Goal: Transaction & Acquisition: Purchase product/service

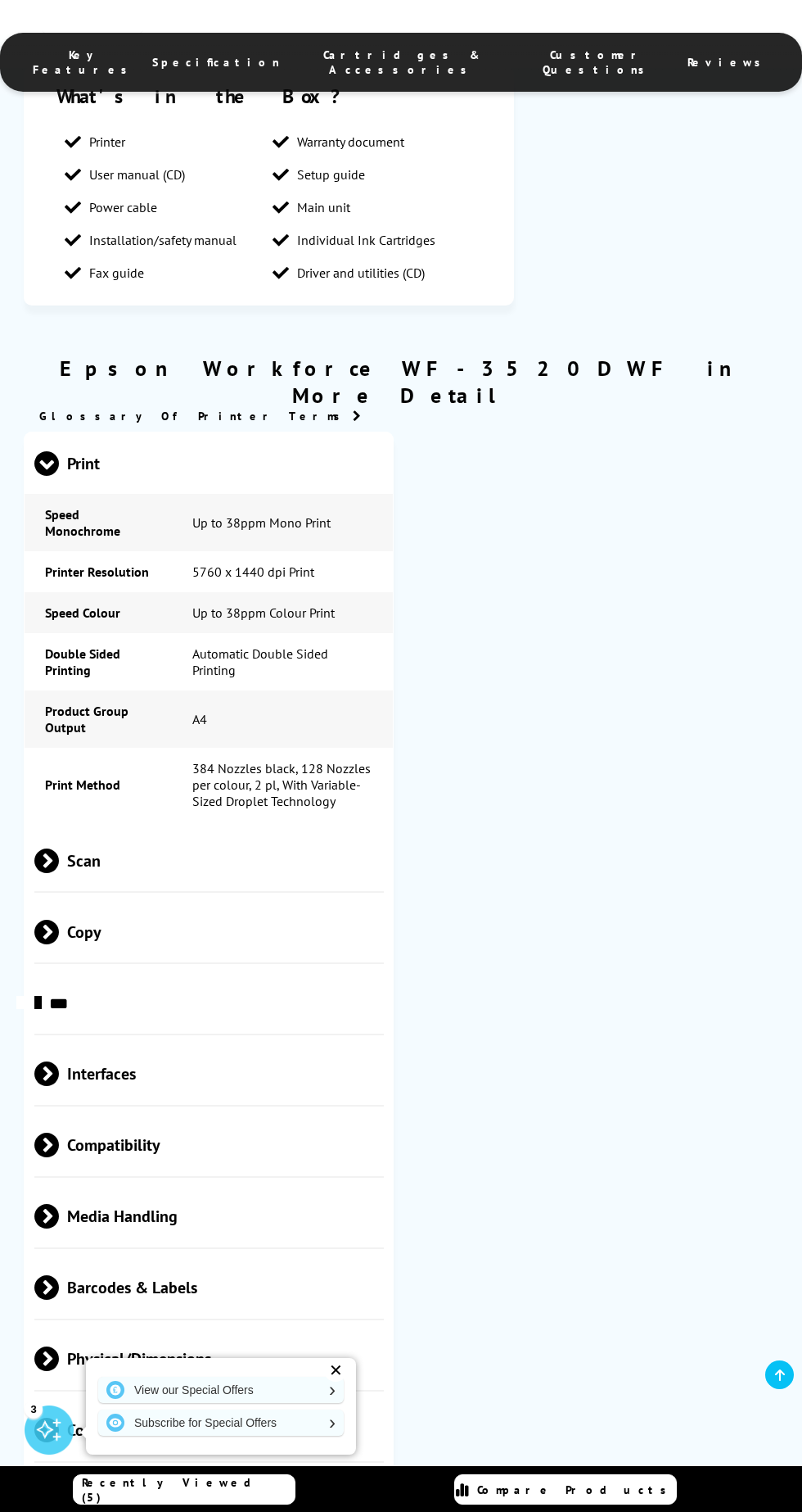
scroll to position [1317, 0]
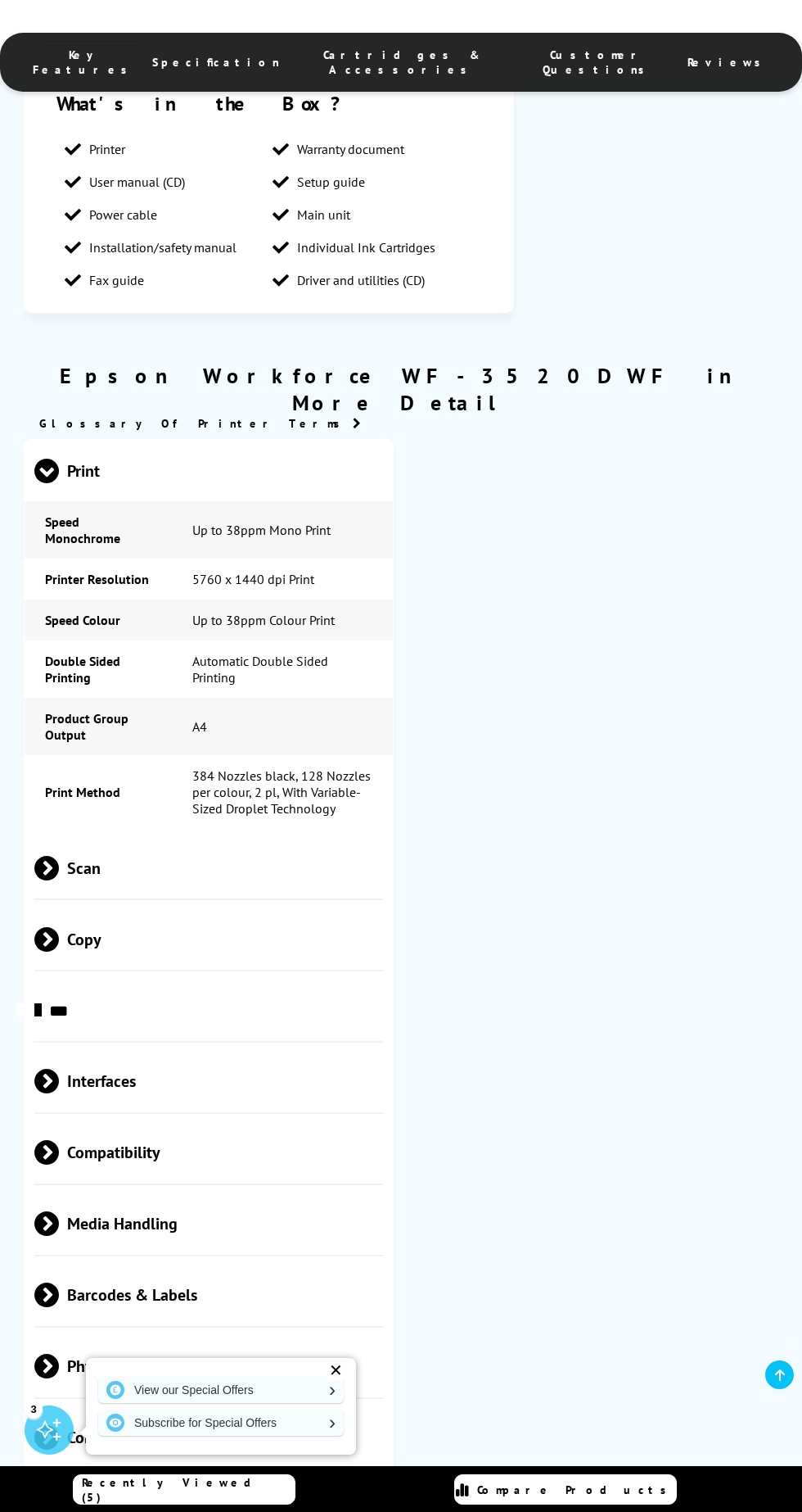
click at [134, 837] on span "Scan" at bounding box center [209, 867] width 349 height 62
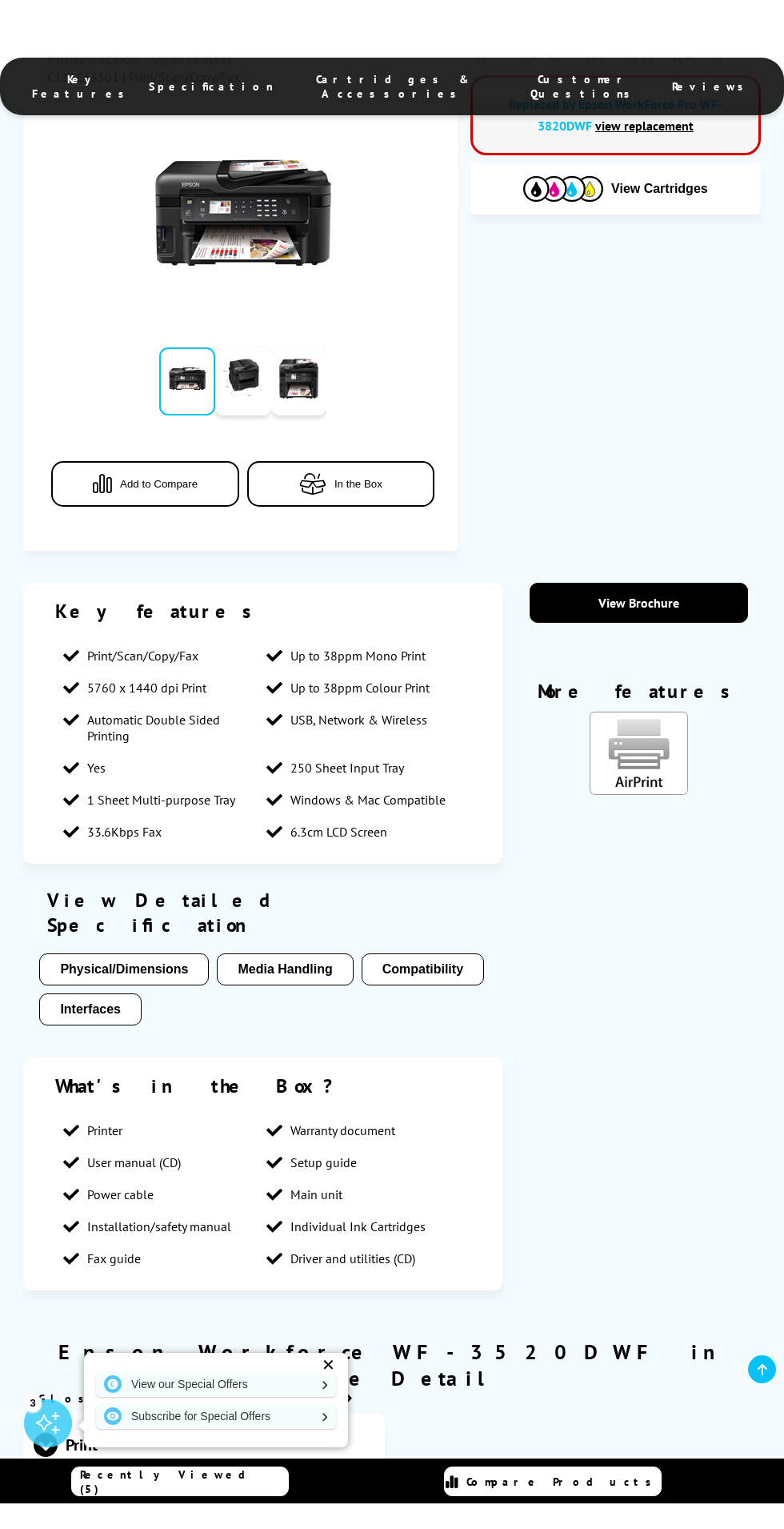
scroll to position [0, 0]
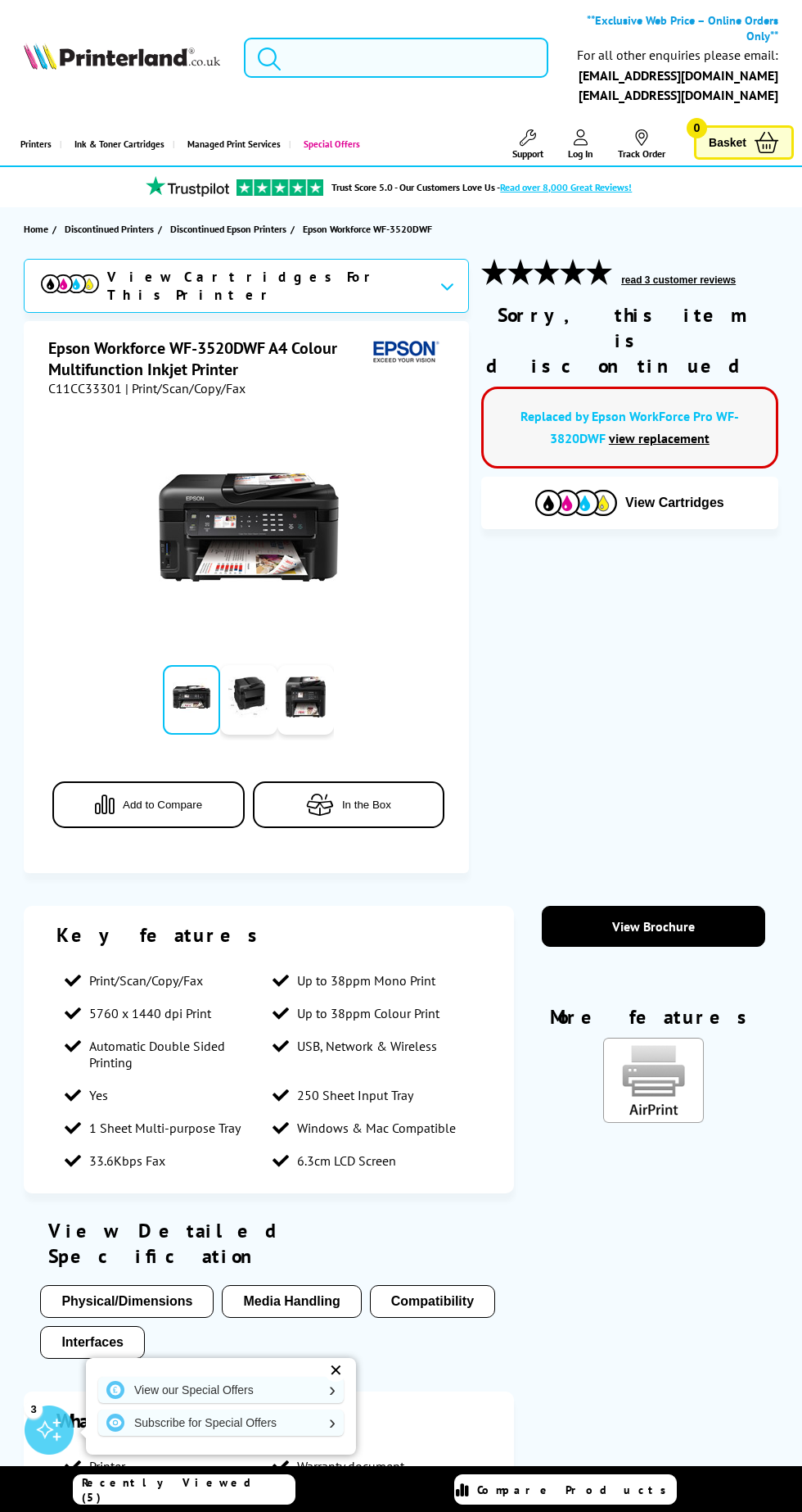
click at [408, 46] on input "search" at bounding box center [396, 58] width 305 height 41
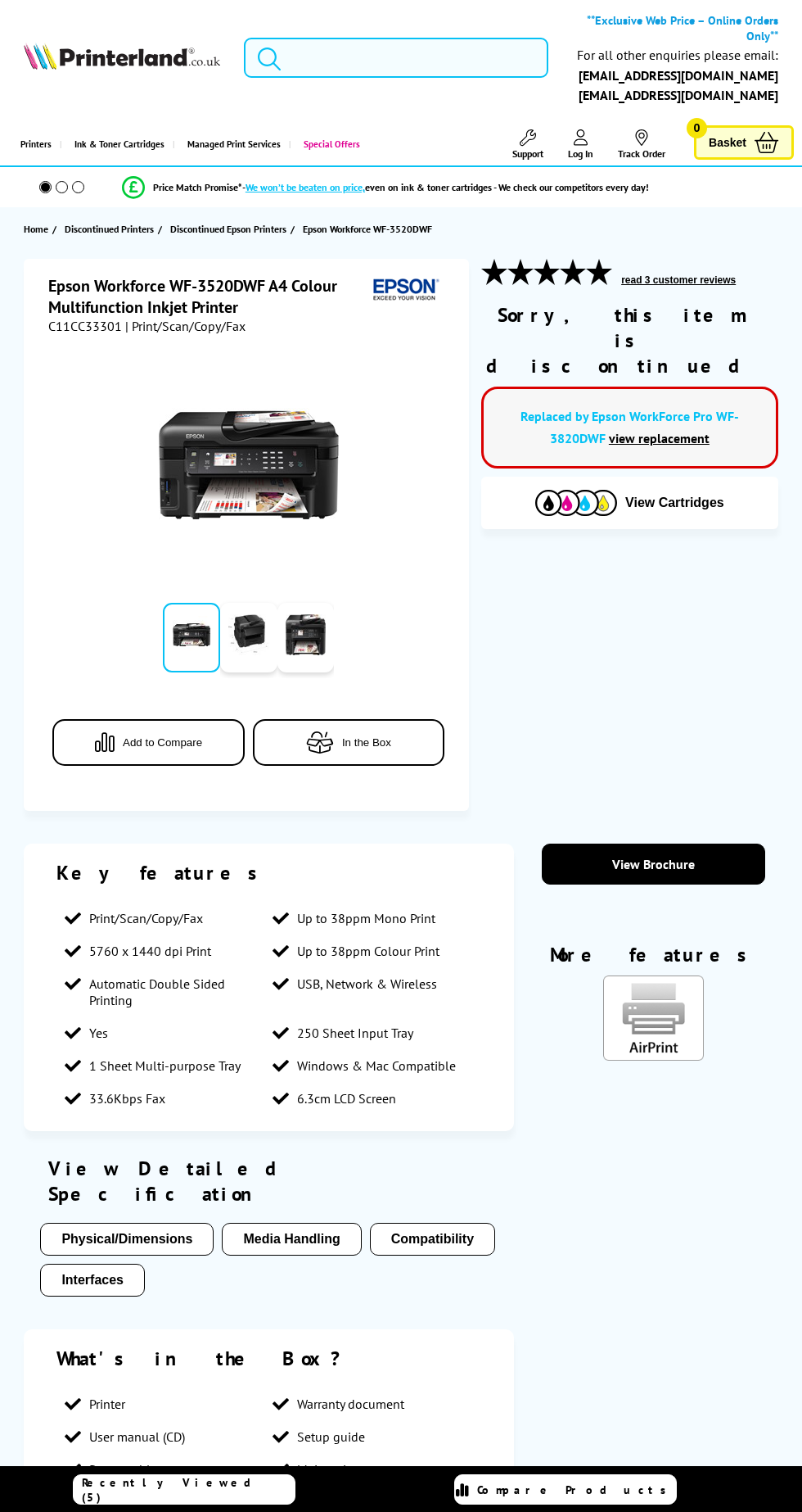
click at [465, 49] on input "search" at bounding box center [396, 58] width 305 height 41
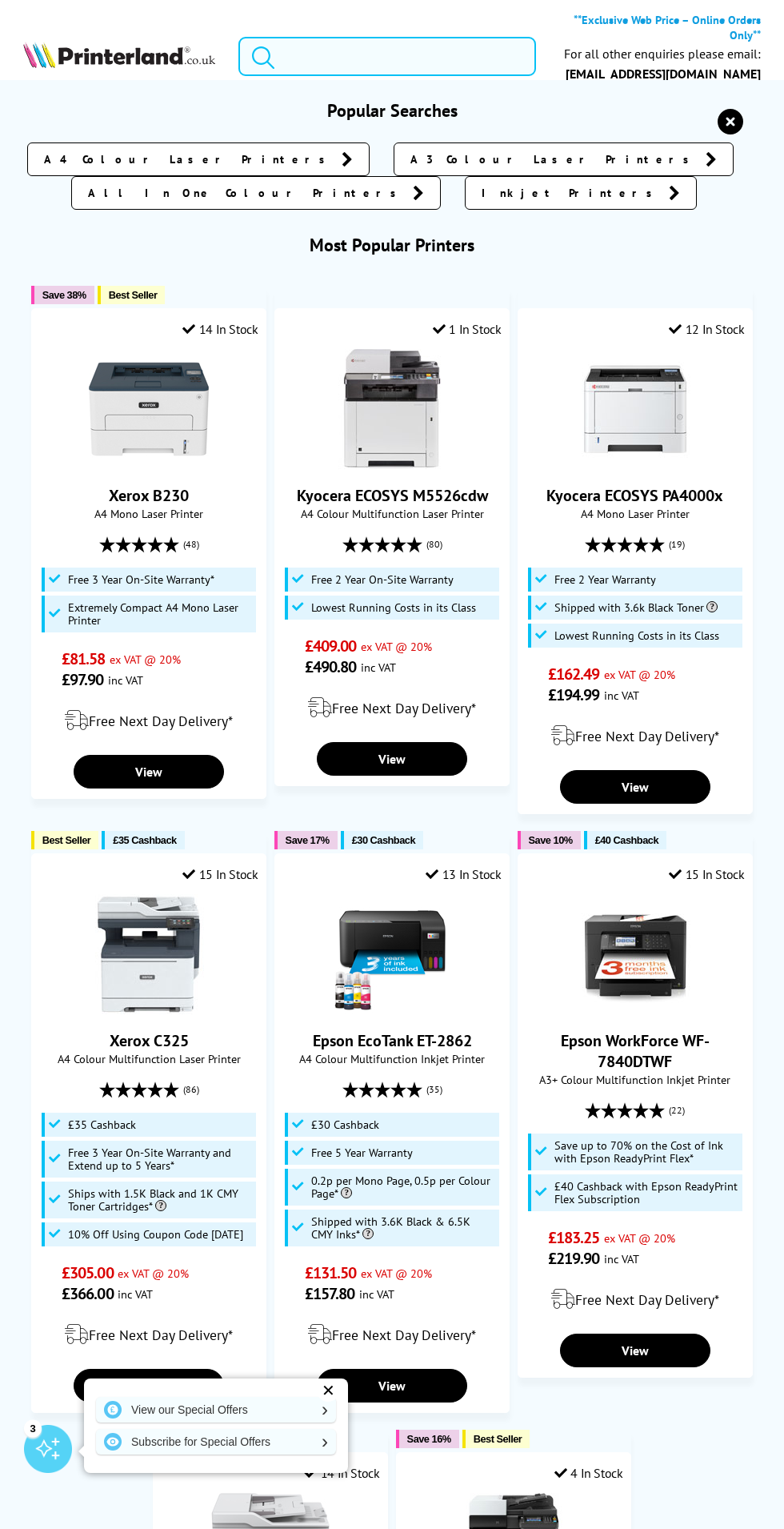
type input "1"
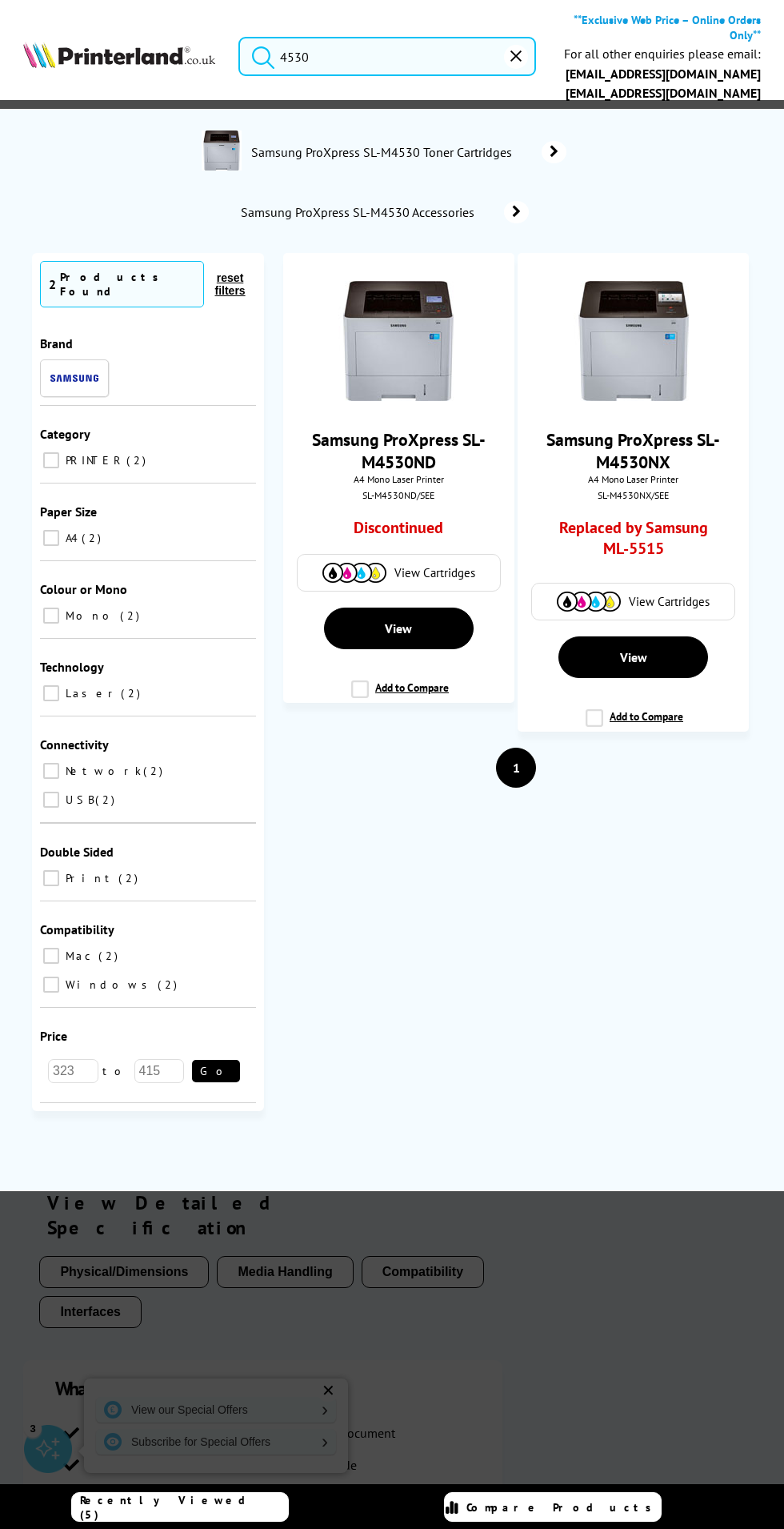
type input "4530"
click at [517, 52] on icon "reset" at bounding box center [515, 56] width 11 height 11
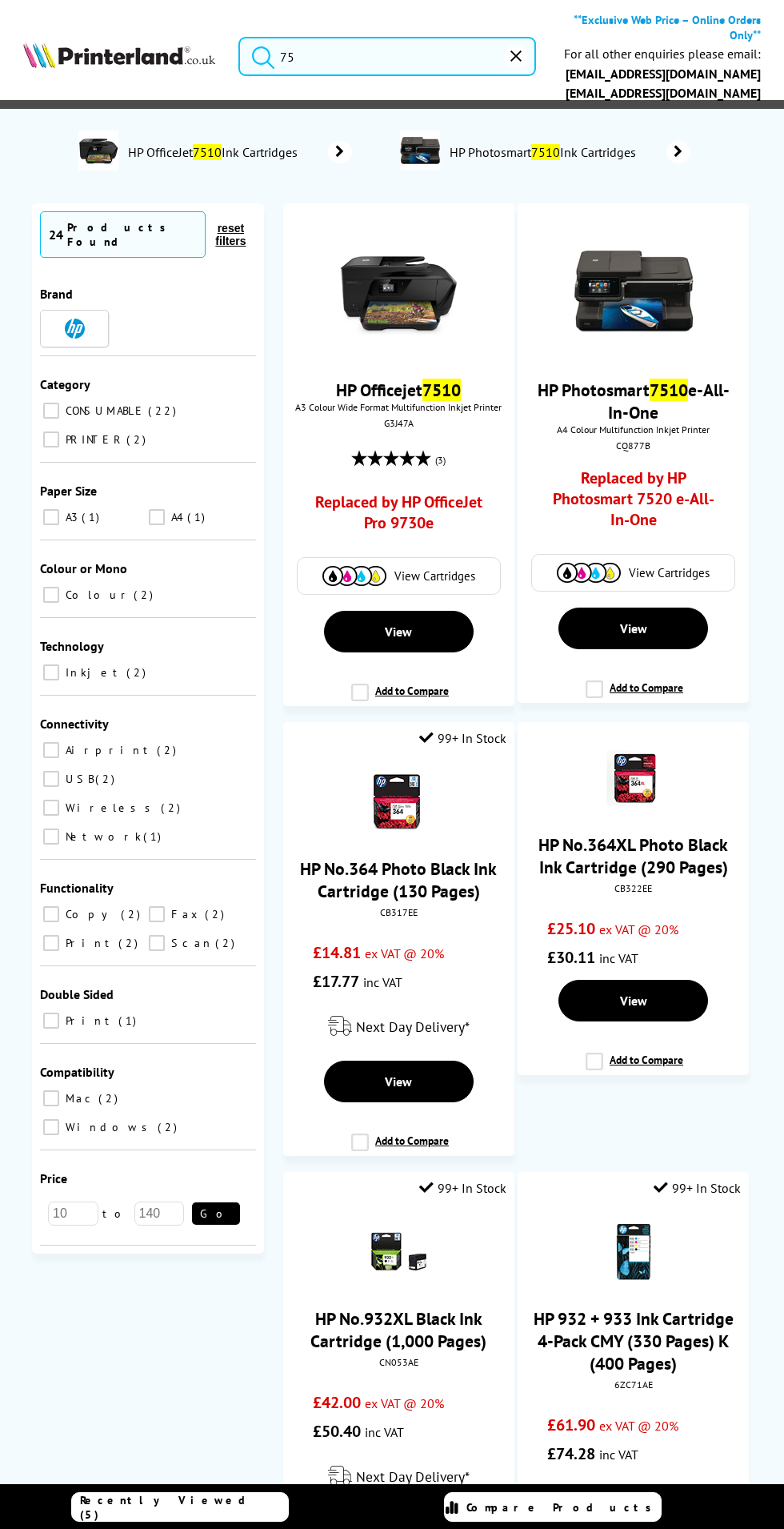
type input "7"
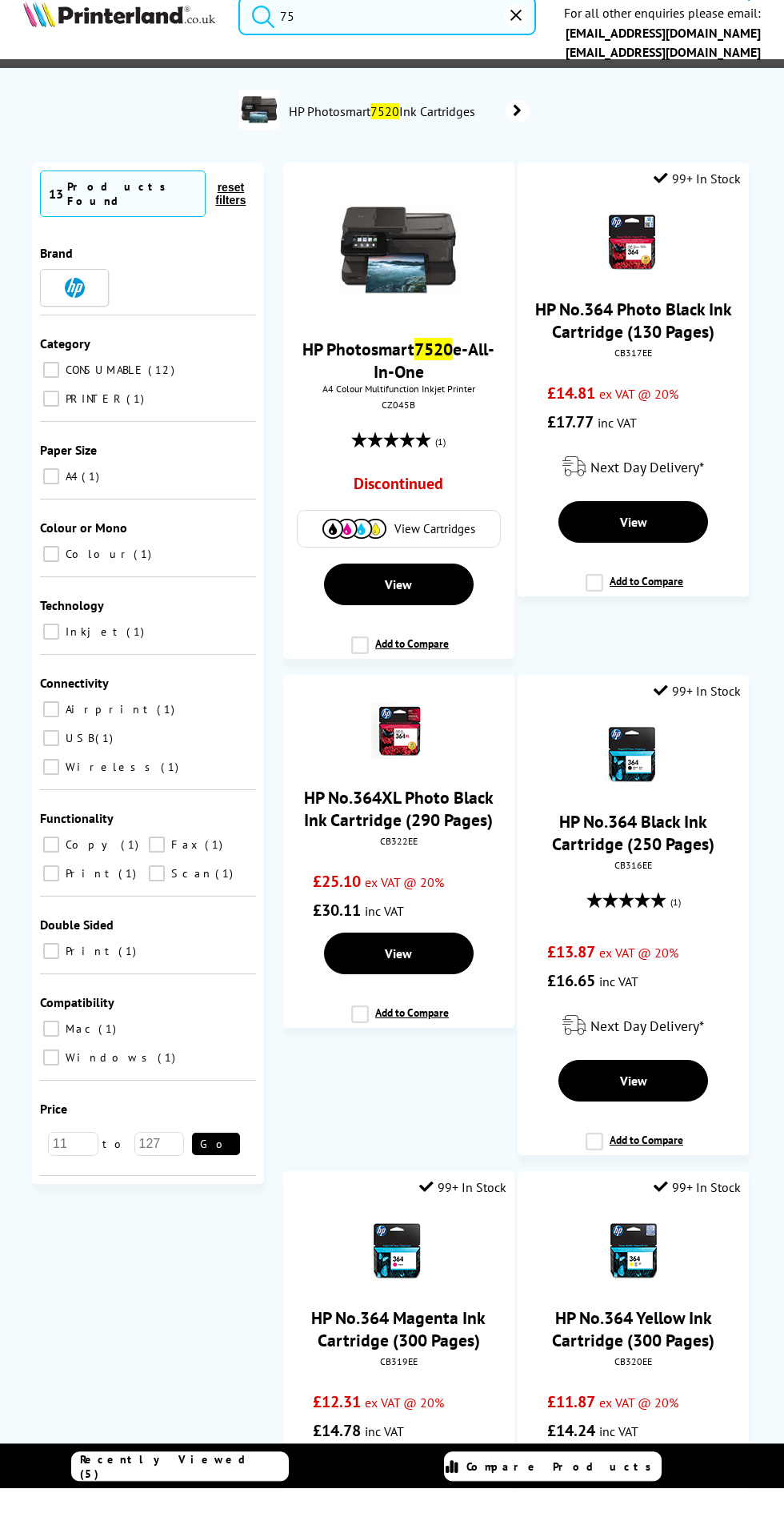
type input "7"
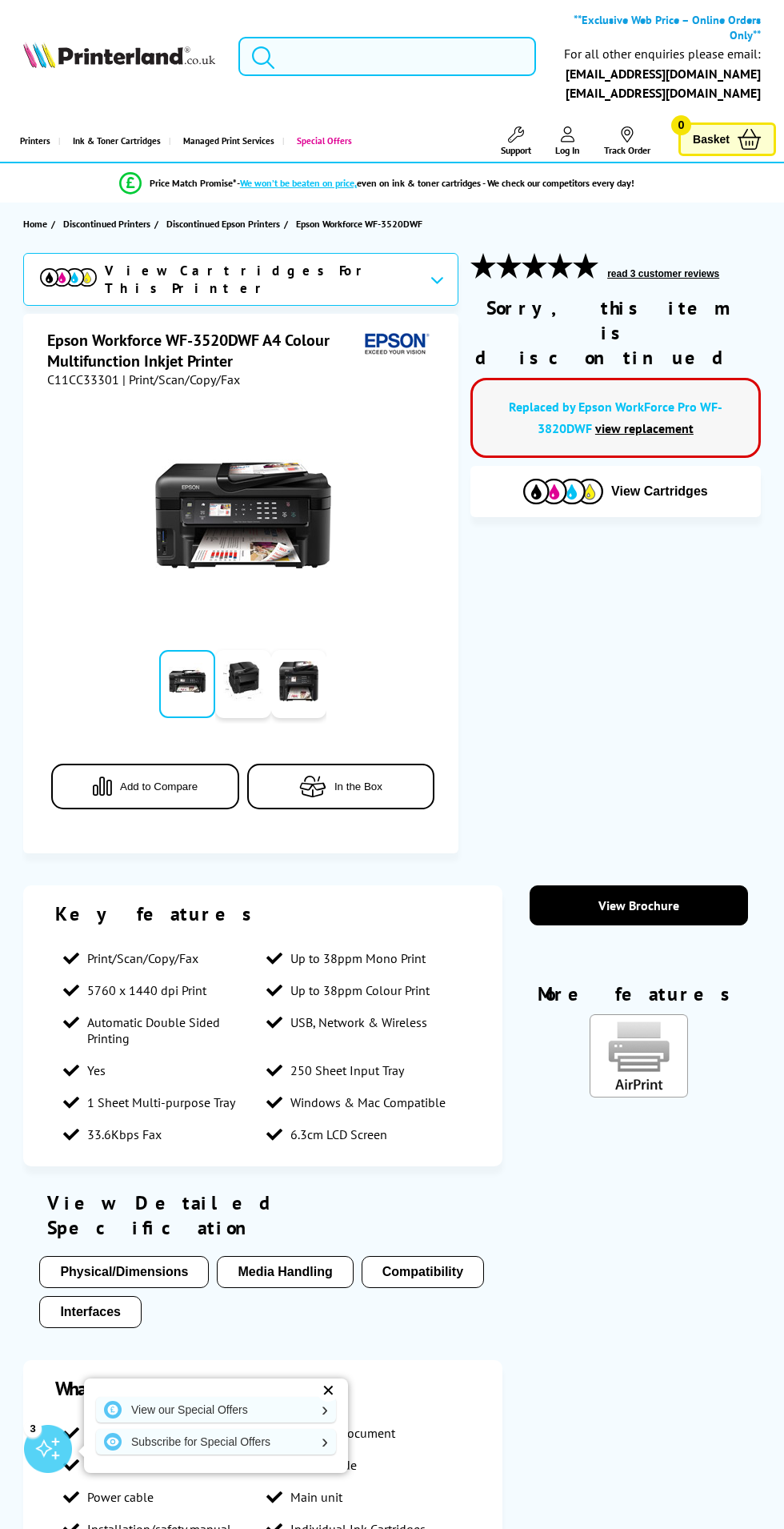
click at [415, 48] on input "search" at bounding box center [387, 57] width 299 height 40
type input "r"
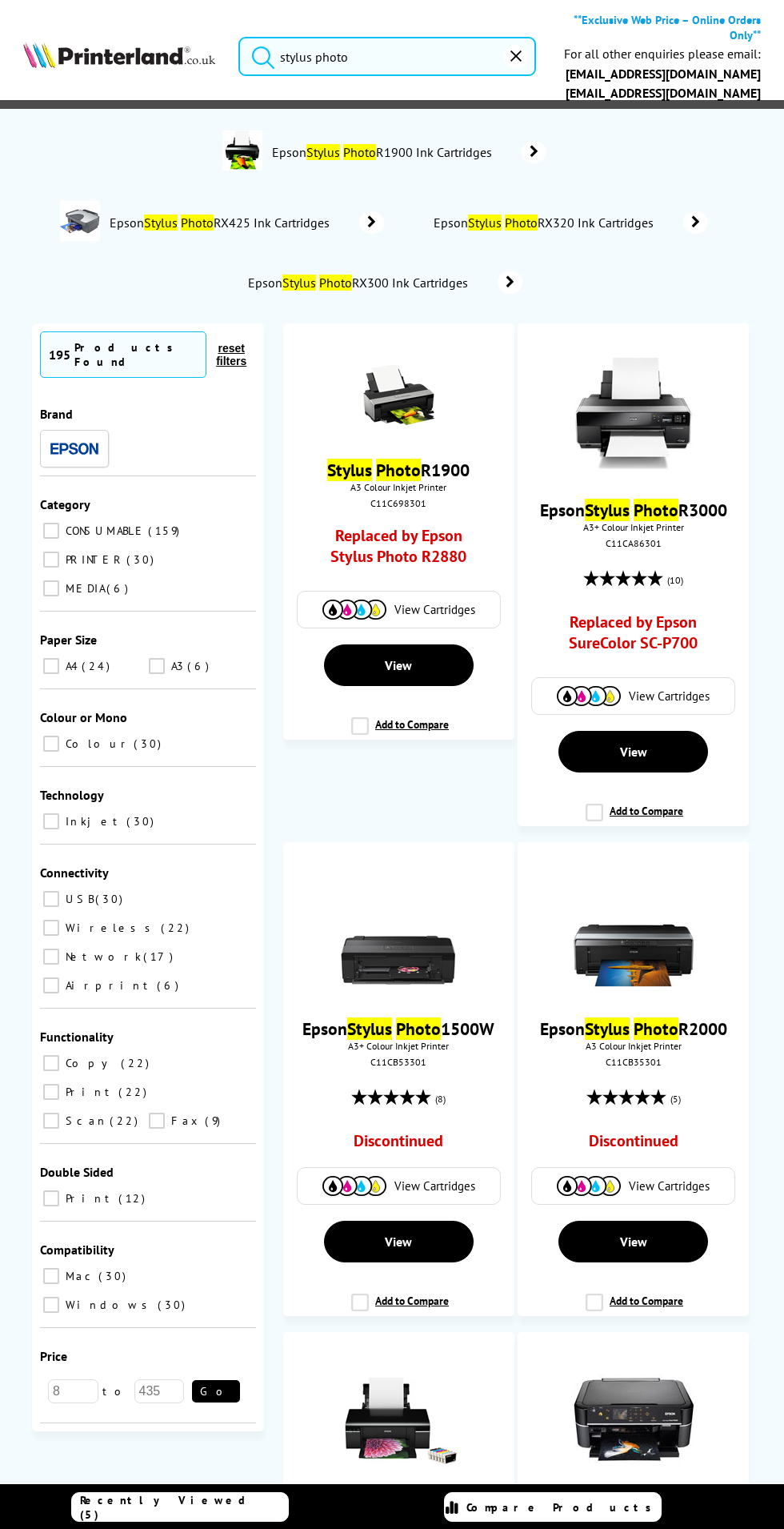
type input "stylus photo"
click at [239, 37] on button "submit" at bounding box center [259, 54] width 40 height 35
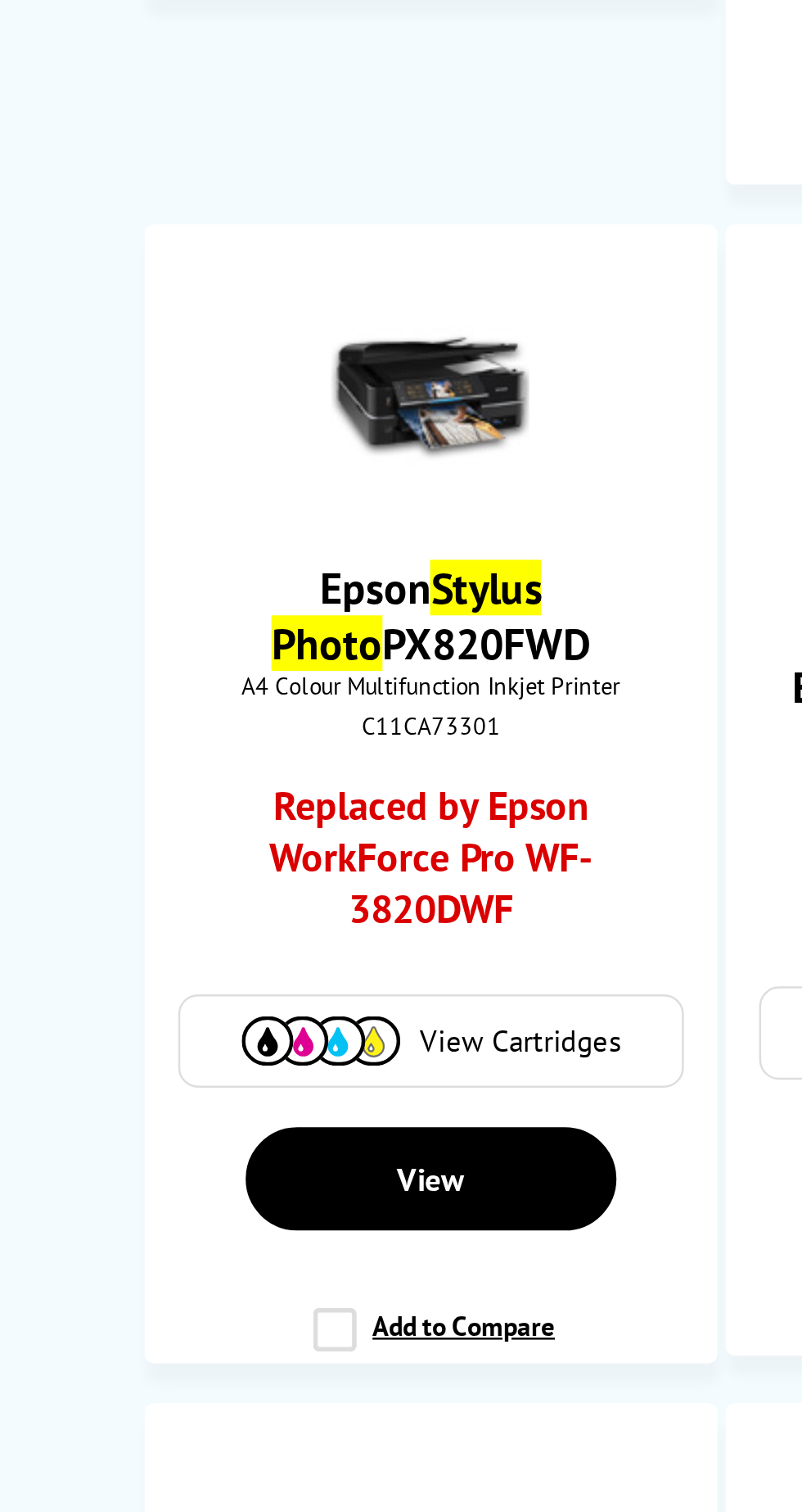
scroll to position [3087, 0]
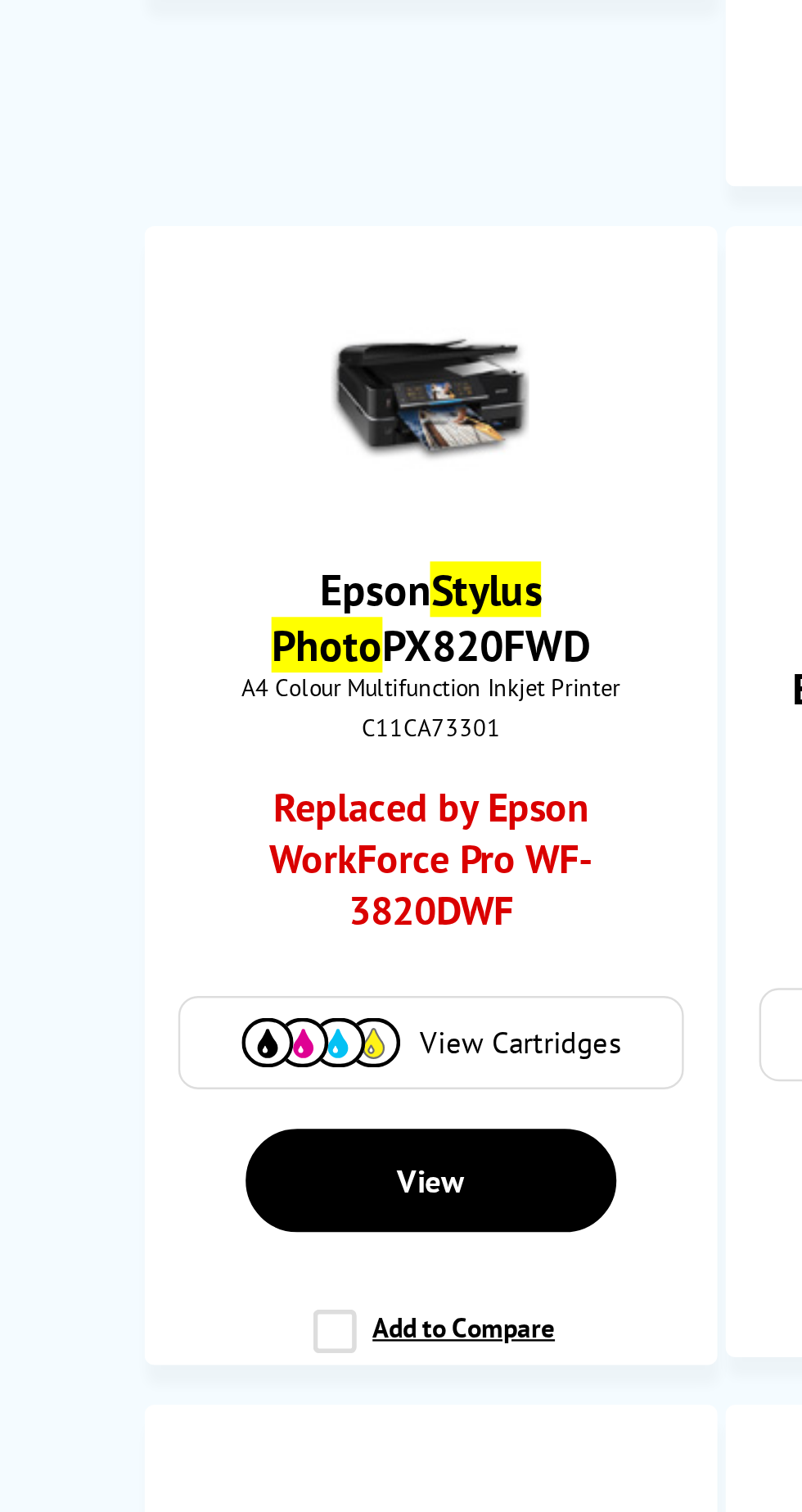
click at [433, 557] on link "Epson Stylus Photo PX820FWD" at bounding box center [408, 575] width 132 height 46
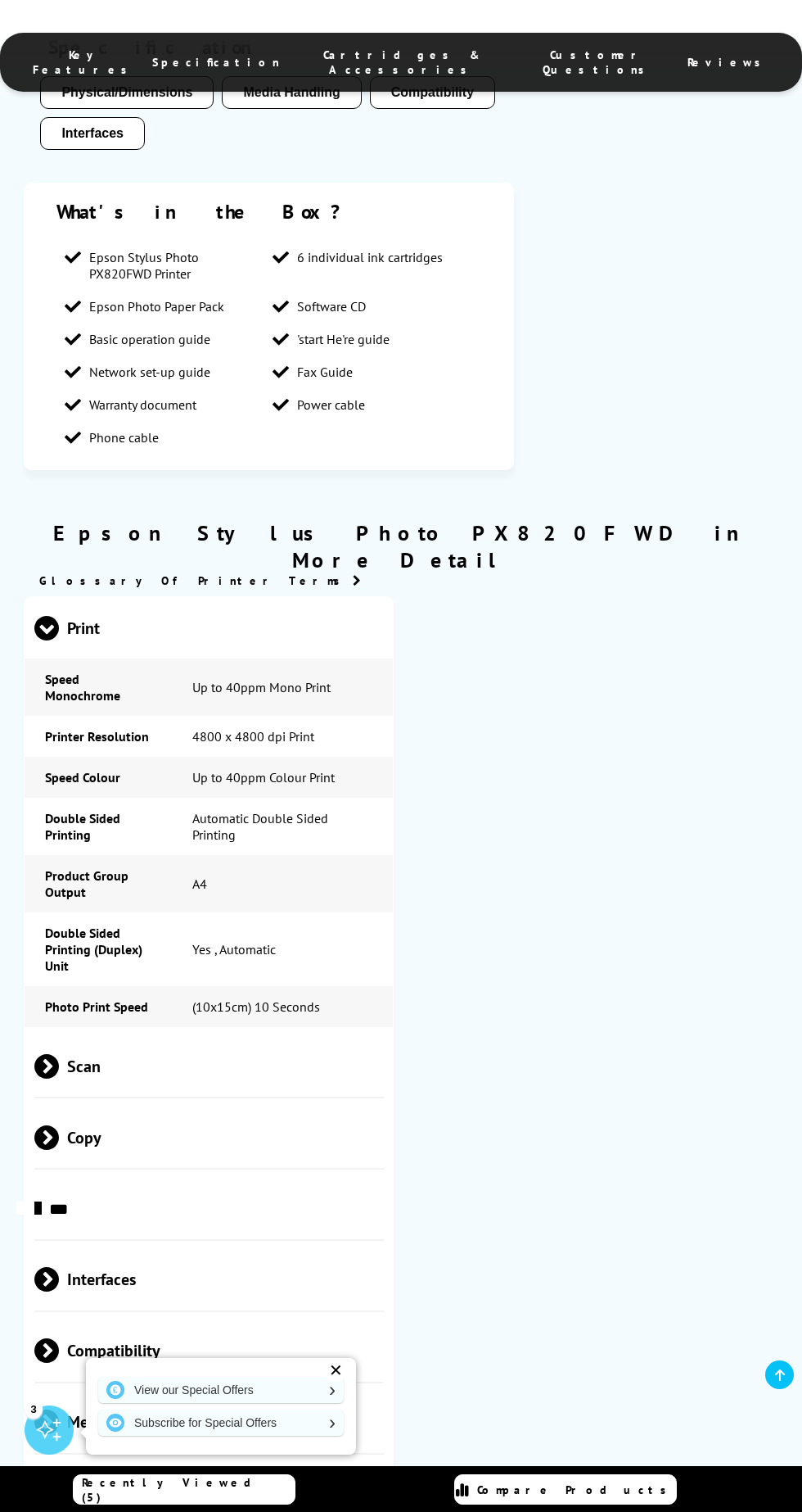
scroll to position [1216, 0]
click at [188, 1035] on span "Scan" at bounding box center [209, 1066] width 349 height 62
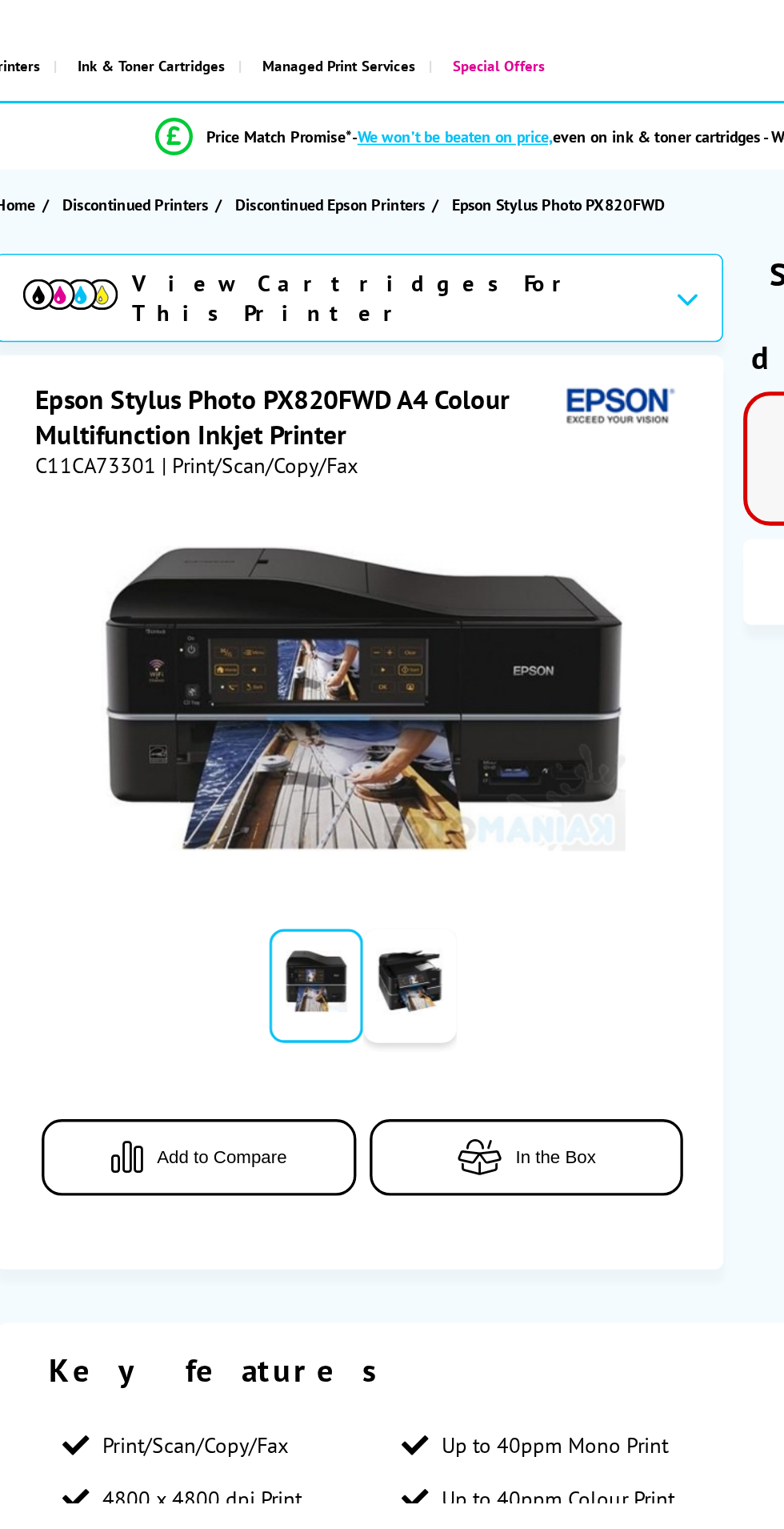
scroll to position [0, 0]
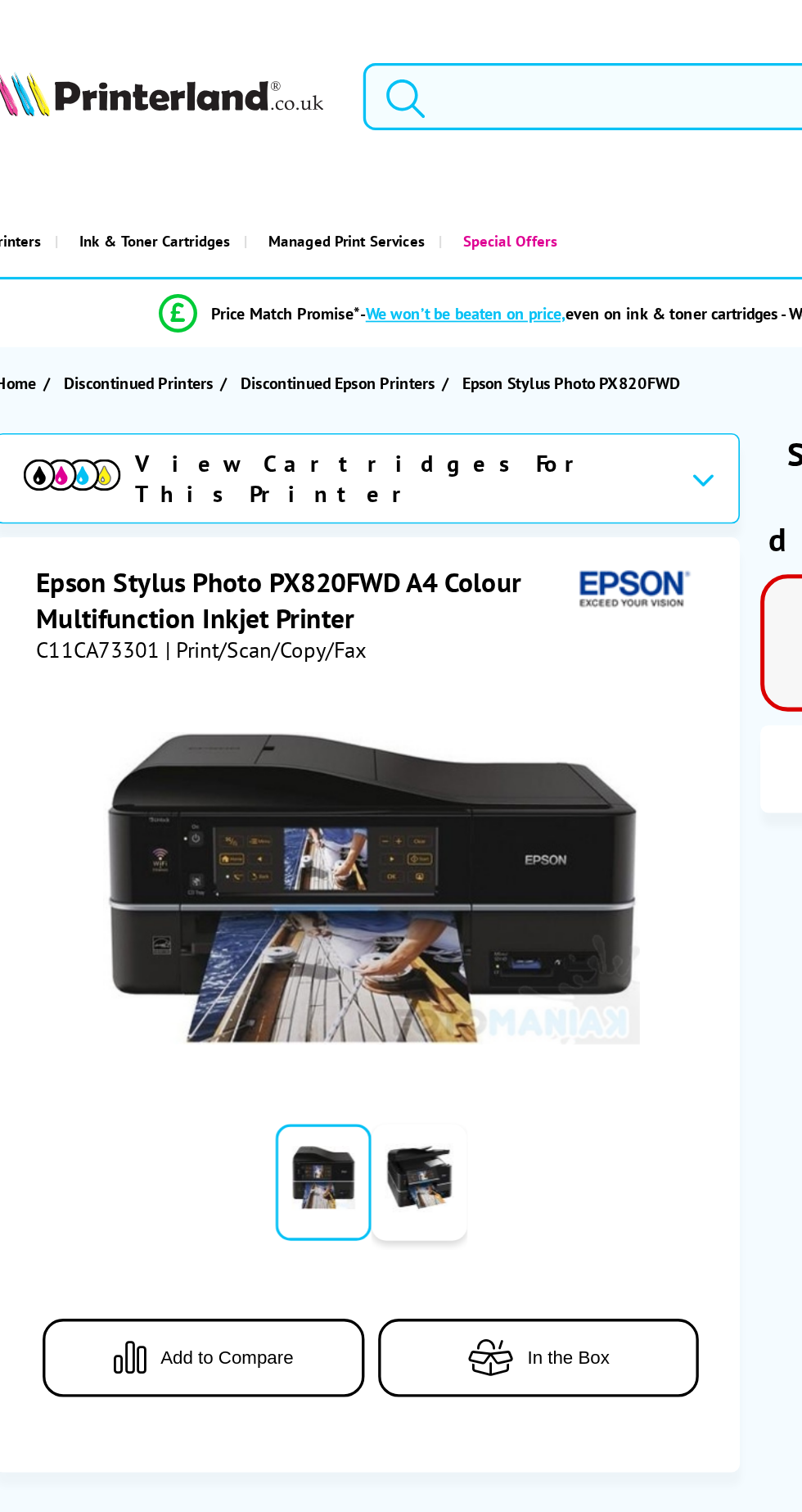
click at [386, 53] on input "search" at bounding box center [396, 58] width 305 height 41
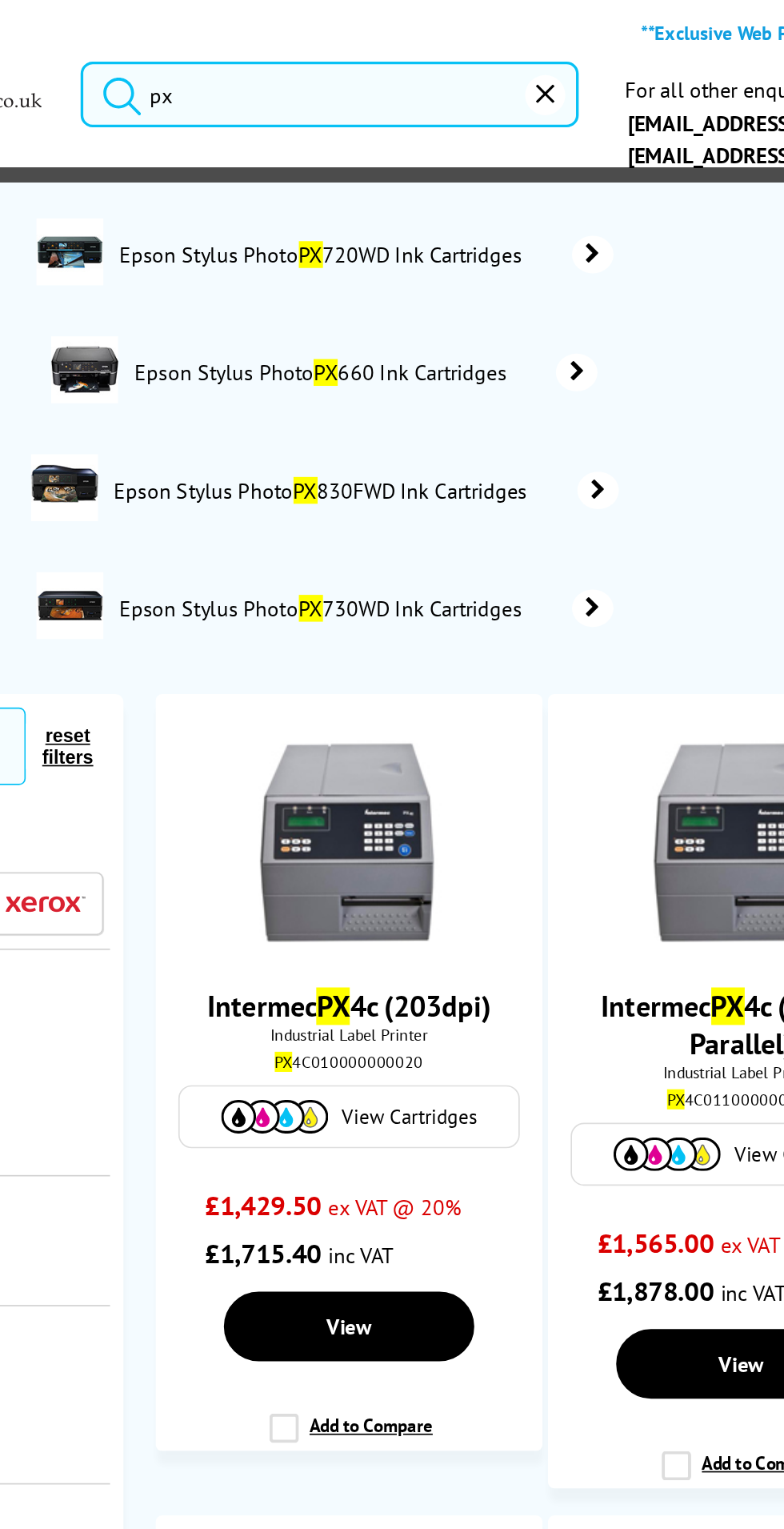
type input "px"
click at [483, 285] on span "Epson Stylus Photo PX 830FWD Ink Cartridges" at bounding box center [385, 293] width 255 height 16
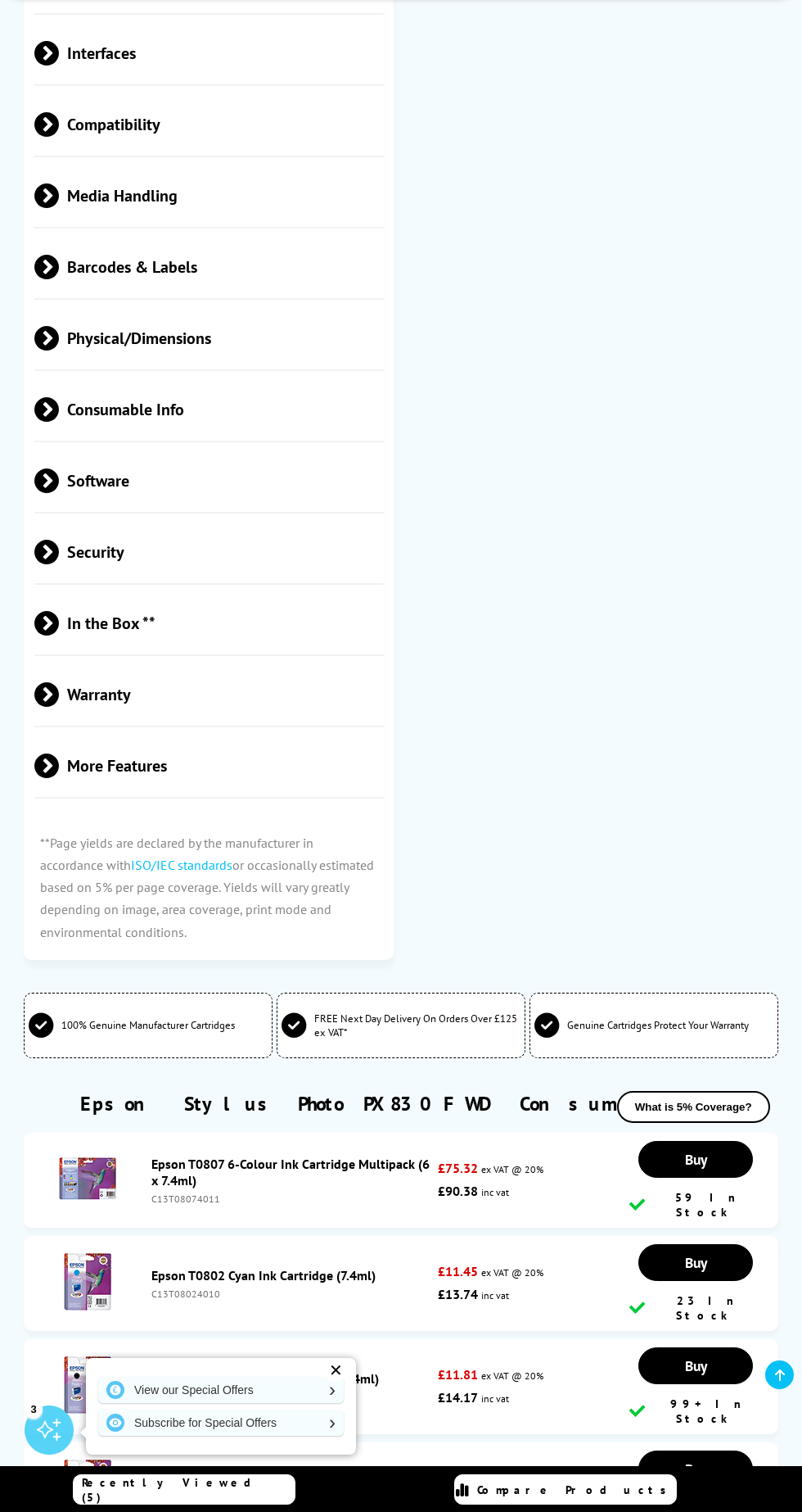
scroll to position [2511, 0]
